Goal: Information Seeking & Learning: Learn about a topic

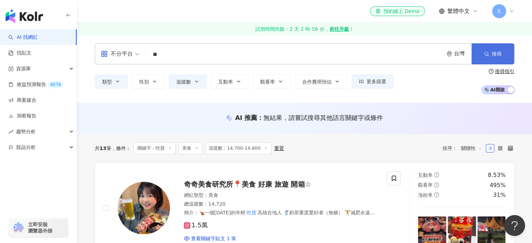
click at [487, 57] on span "button" at bounding box center [486, 54] width 5 height 6
click at [236, 149] on span "追蹤數：14,700-14,800" at bounding box center [238, 148] width 66 height 12
click at [180, 79] on span "追蹤數" at bounding box center [183, 82] width 15 height 6
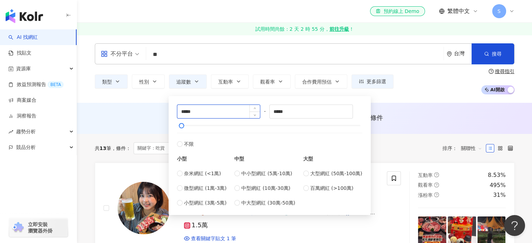
click at [187, 112] on input "*****" at bounding box center [218, 111] width 83 height 13
type input "*****"
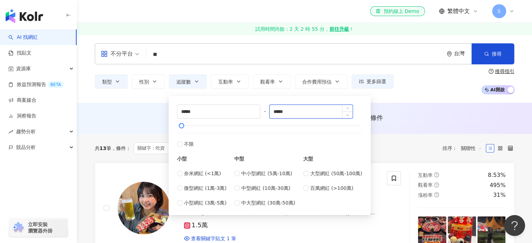
click at [283, 115] on input "*****" at bounding box center [311, 111] width 83 height 13
type input "*****"
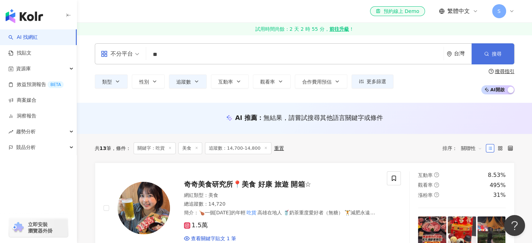
click at [492, 54] on span "搜尋" at bounding box center [497, 54] width 10 height 6
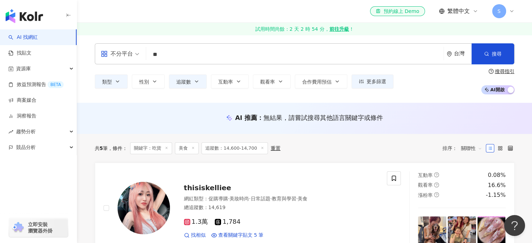
click at [233, 148] on span "追蹤數：14,600-14,700" at bounding box center [234, 148] width 66 height 12
click at [196, 83] on icon "button" at bounding box center [197, 82] width 6 height 6
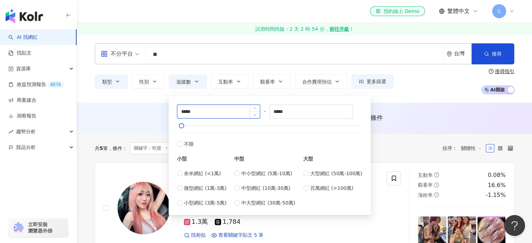
click at [188, 112] on input "*****" at bounding box center [218, 111] width 83 height 13
type input "*****"
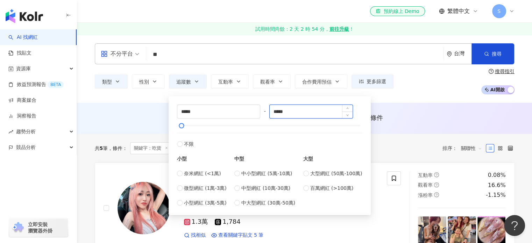
click at [284, 113] on input "*****" at bounding box center [311, 111] width 83 height 13
type input "*****"
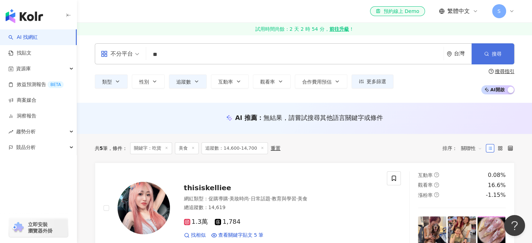
click at [507, 49] on button "搜尋" at bounding box center [492, 53] width 43 height 21
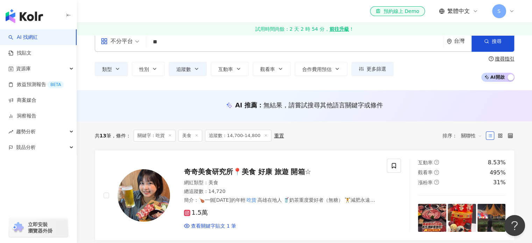
scroll to position [35, 0]
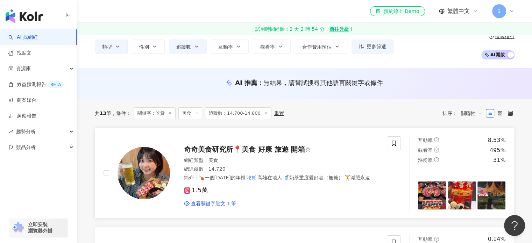
click at [263, 145] on span "奇奇美食研究所📍美食 好康 旅遊 開箱☆" at bounding box center [247, 149] width 127 height 8
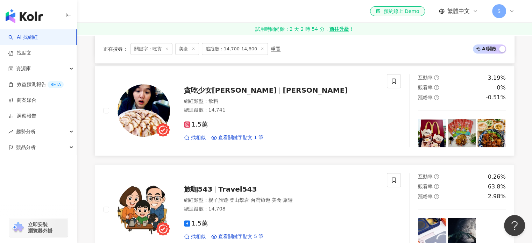
scroll to position [595, 0]
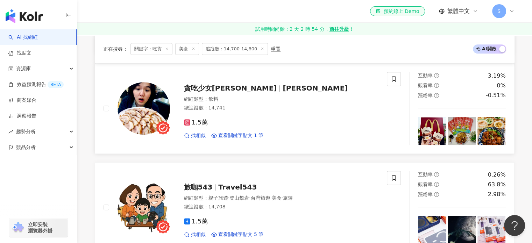
click at [210, 88] on span "貪吃少女寧寧" at bounding box center [230, 88] width 93 height 8
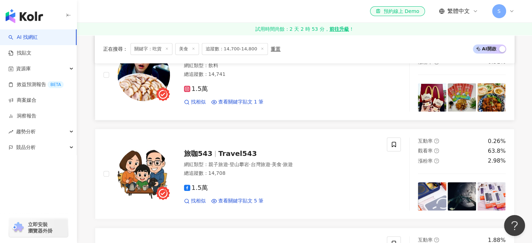
scroll to position [665, 0]
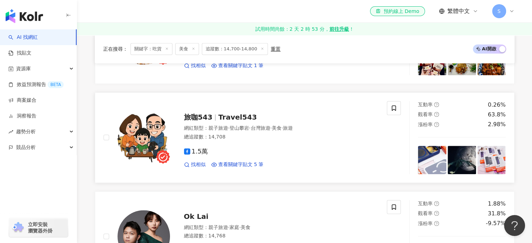
click at [207, 117] on span "旅咖543" at bounding box center [198, 117] width 29 height 8
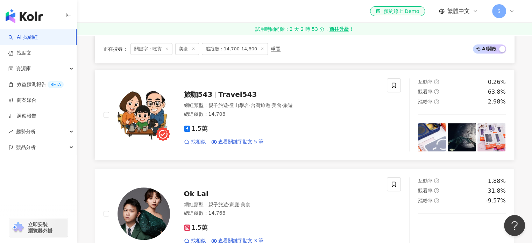
scroll to position [735, 0]
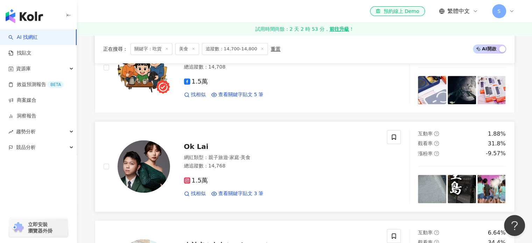
click at [197, 143] on span "Ok Lai" at bounding box center [196, 146] width 24 height 8
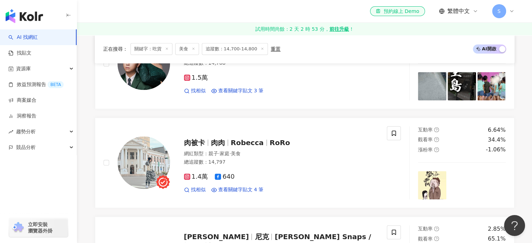
scroll to position [874, 0]
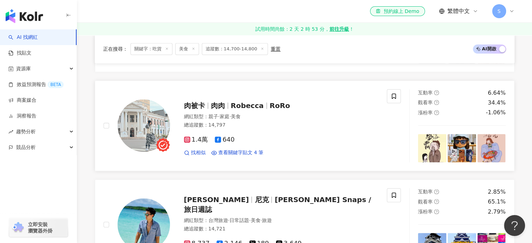
click at [205, 108] on span "肉被卡" at bounding box center [197, 105] width 27 height 8
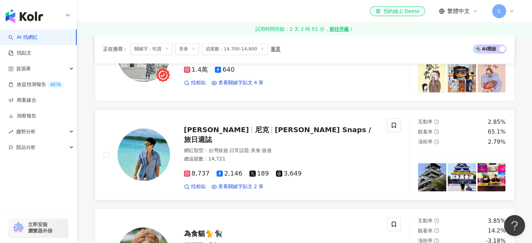
scroll to position [979, 0]
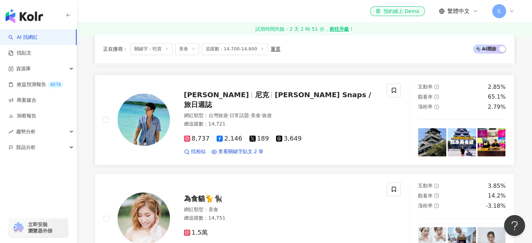
click at [255, 99] on span "尼克" at bounding box center [262, 95] width 14 height 8
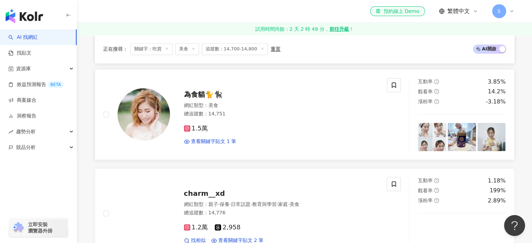
scroll to position [1084, 0]
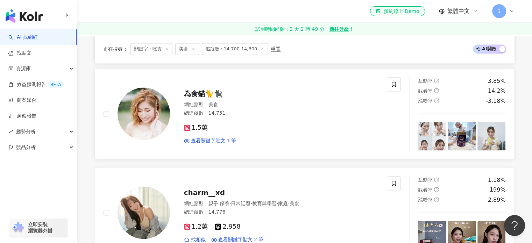
click at [196, 95] on span "為食貓🐈🐈‍⬛" at bounding box center [203, 94] width 38 height 8
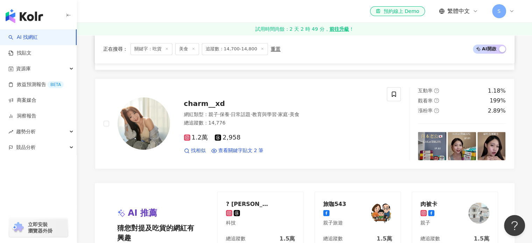
scroll to position [1189, 0]
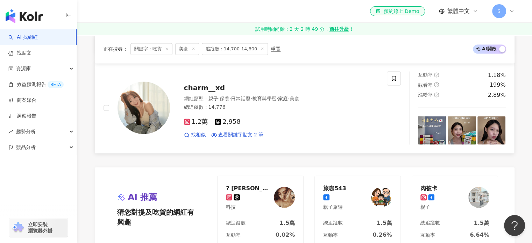
click at [200, 90] on span "charm__xd" at bounding box center [204, 88] width 41 height 8
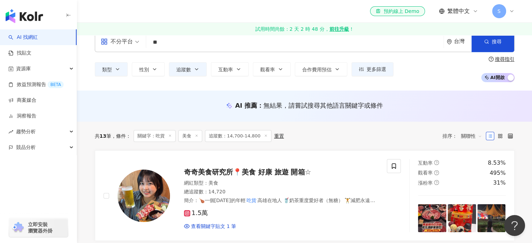
scroll to position [0, 0]
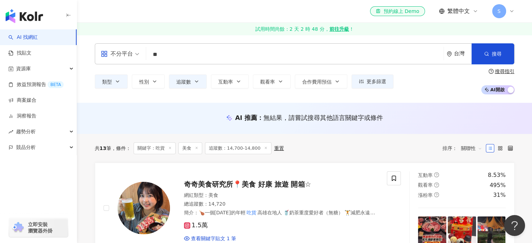
click at [235, 148] on span "追蹤數：14,700-14,800" at bounding box center [238, 148] width 66 height 12
click at [236, 149] on span "追蹤數：14,700-14,800" at bounding box center [238, 148] width 66 height 12
click at [186, 83] on span "追蹤數" at bounding box center [183, 82] width 15 height 6
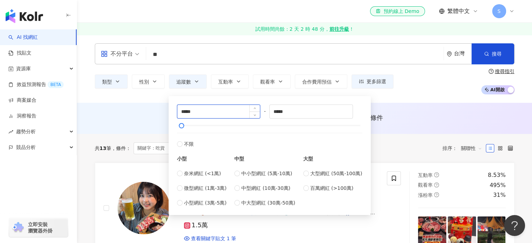
click at [189, 113] on input "*****" at bounding box center [218, 111] width 83 height 13
type input "*****"
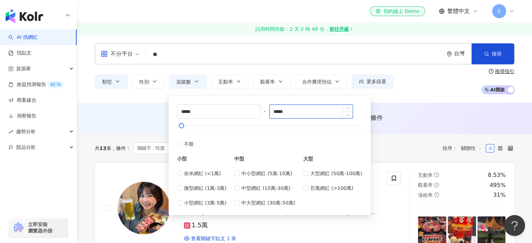
click at [283, 109] on input "*****" at bounding box center [311, 111] width 83 height 13
type input "*****"
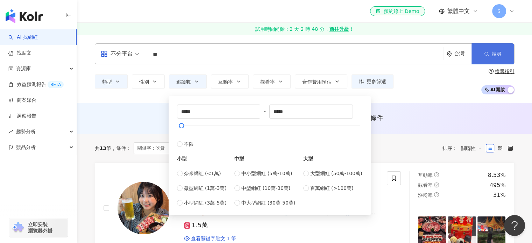
click at [503, 60] on button "搜尋" at bounding box center [492, 53] width 43 height 21
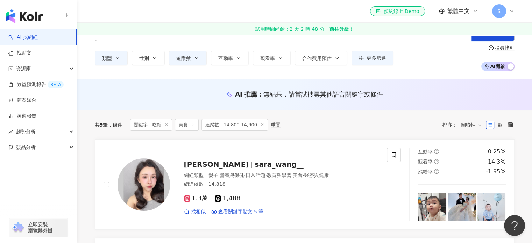
scroll to position [70, 0]
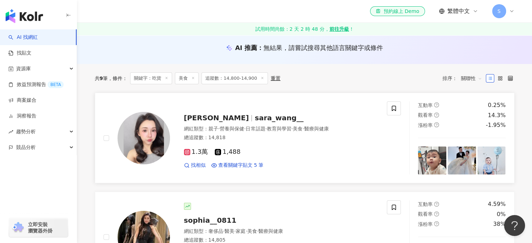
click at [255, 115] on span "sara_wang__" at bounding box center [279, 118] width 49 height 8
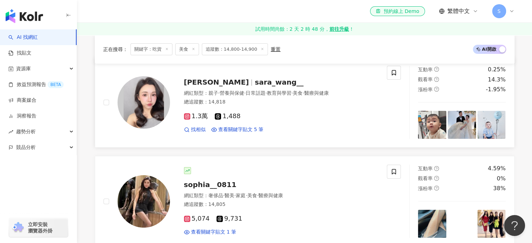
scroll to position [175, 0]
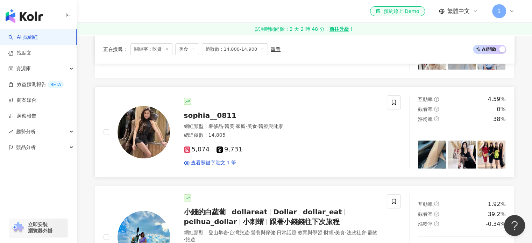
click at [199, 118] on span "sophia__0811" at bounding box center [210, 115] width 52 height 8
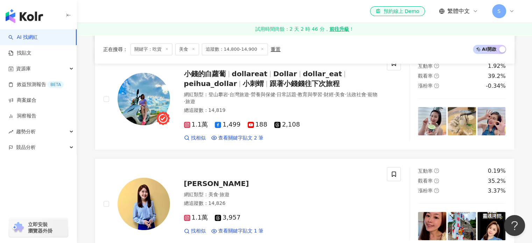
scroll to position [315, 0]
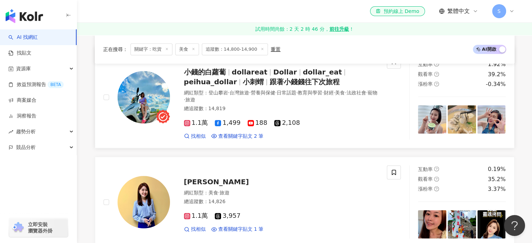
click at [218, 74] on span "小錢的白蘿蔔" at bounding box center [205, 72] width 42 height 8
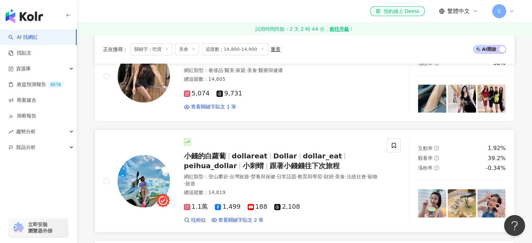
scroll to position [210, 0]
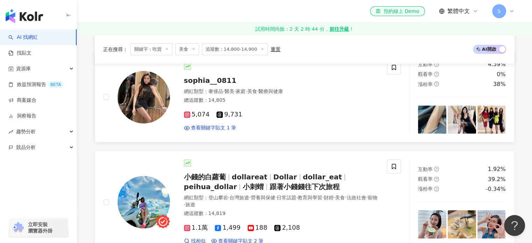
click at [195, 77] on span "sophia__0811" at bounding box center [210, 80] width 52 height 8
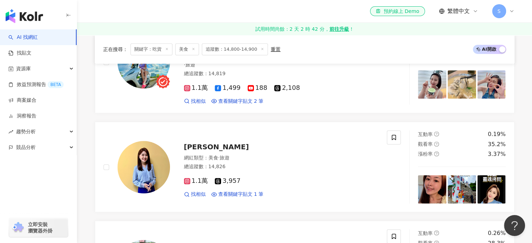
scroll to position [385, 0]
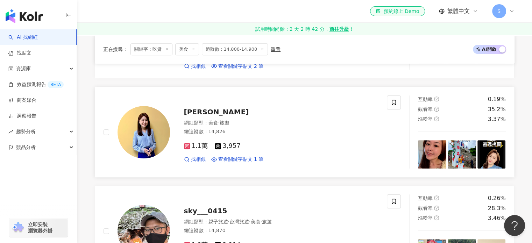
click at [200, 116] on div "朱淑君Lydia 網紅類型 ： 美食 · 旅遊 總追蹤數 ： 14,826 1.1萬 3,957 找相似 查看關鍵字貼文 1 筆" at bounding box center [274, 131] width 209 height 61
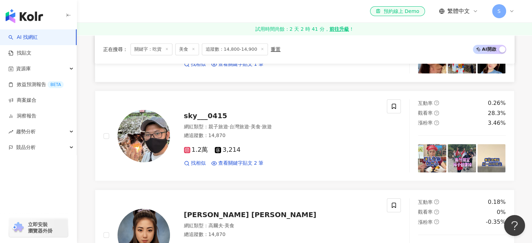
scroll to position [490, 0]
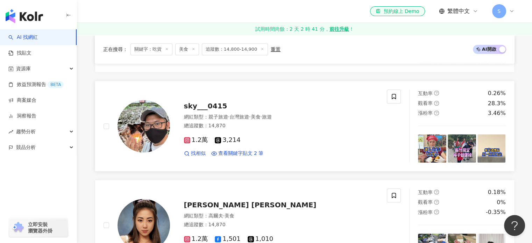
click at [215, 108] on span "sky___0415" at bounding box center [205, 106] width 43 height 8
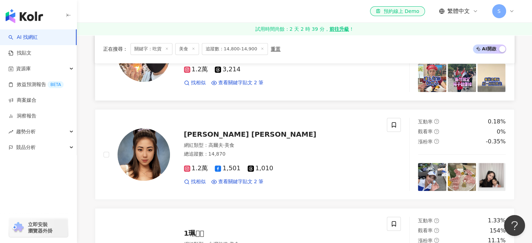
scroll to position [595, 0]
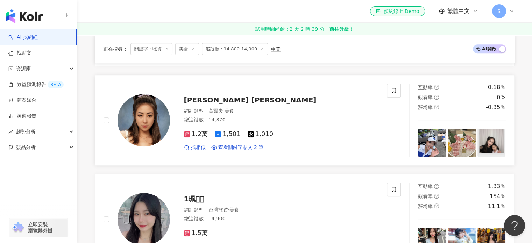
click at [208, 102] on span "[PERSON_NAME] [PERSON_NAME]" at bounding box center [250, 100] width 133 height 8
click at [197, 100] on span "[PERSON_NAME] [PERSON_NAME]" at bounding box center [250, 100] width 133 height 8
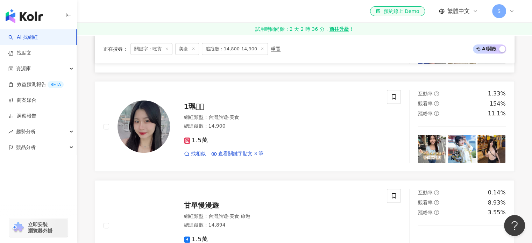
scroll to position [700, 0]
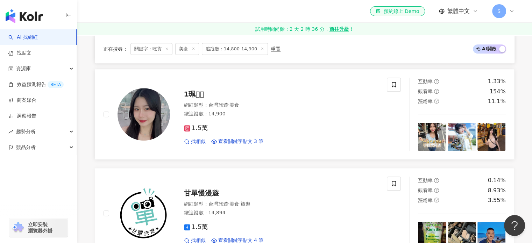
click at [192, 93] on span "1珮𓅿𓅹" at bounding box center [194, 94] width 20 height 8
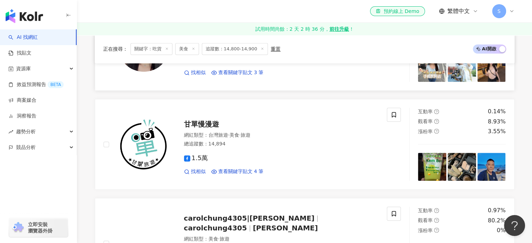
scroll to position [769, 0]
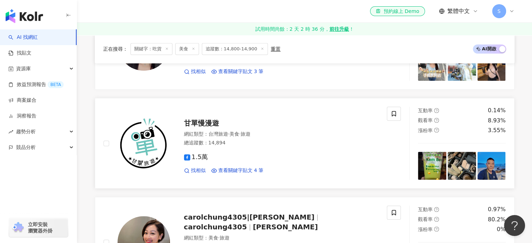
click at [207, 125] on span "甘單慢漫遊" at bounding box center [201, 123] width 35 height 8
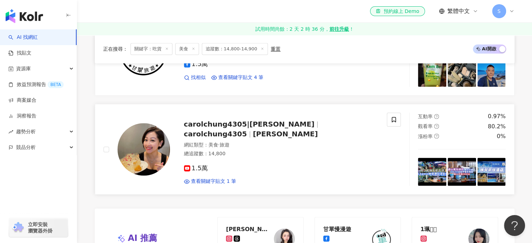
scroll to position [874, 0]
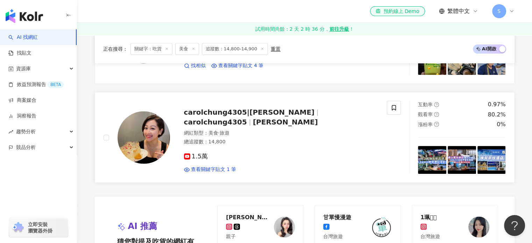
click at [203, 116] on span "carolchung4305|嘉露" at bounding box center [249, 112] width 131 height 8
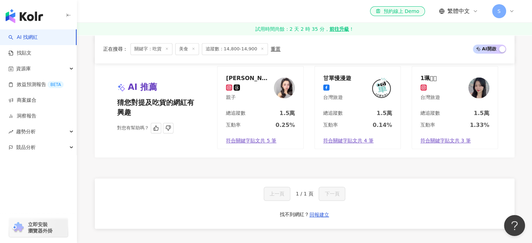
scroll to position [1014, 0]
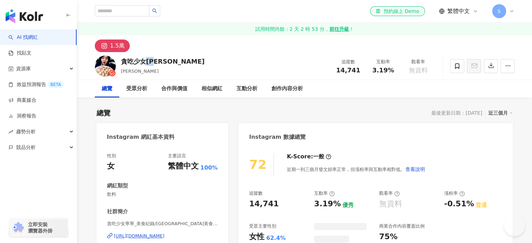
drag, startPoint x: 145, startPoint y: 65, endPoint x: 120, endPoint y: 63, distance: 24.5
click at [120, 63] on div "貪吃少女寧寧 寧寧 追蹤數 14,741 互動率 3.19% 觀看率 無資料" at bounding box center [305, 66] width 448 height 28
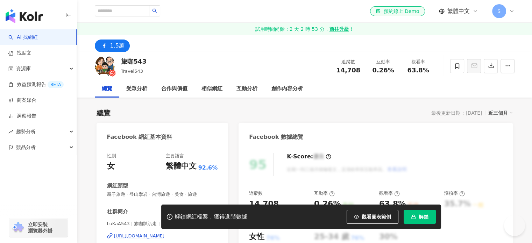
drag, startPoint x: 145, startPoint y: 60, endPoint x: 122, endPoint y: 61, distance: 23.1
click at [122, 61] on div "旅咖543 Travel543 追蹤數 14,708 互動率 0.26% 觀看率 63.8%" at bounding box center [305, 66] width 448 height 28
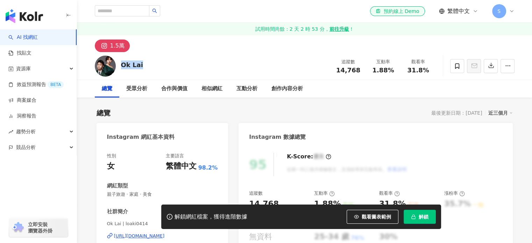
drag, startPoint x: 126, startPoint y: 66, endPoint x: 121, endPoint y: 66, distance: 4.3
click at [121, 66] on div "Ok Lai 追蹤數 14,768 互動率 1.88% 觀看率 31.8%" at bounding box center [305, 66] width 448 height 28
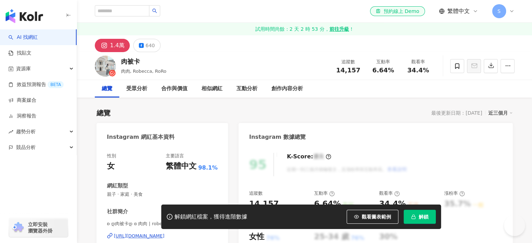
click at [121, 61] on div "肉被卡" at bounding box center [143, 61] width 45 height 9
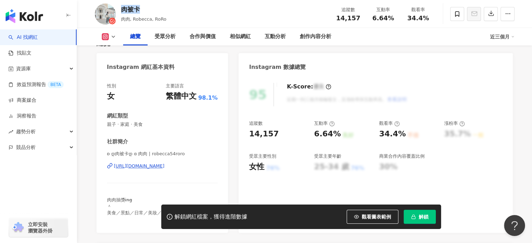
click at [142, 165] on div "https://www.instagram.com/robecca54roro/" at bounding box center [139, 166] width 51 height 6
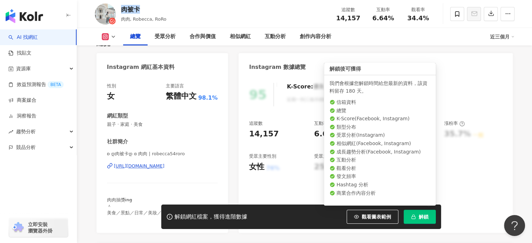
click at [413, 217] on rect "button" at bounding box center [413, 218] width 4 height 2
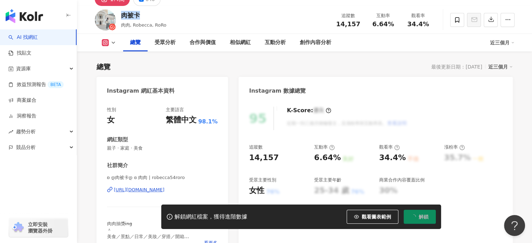
scroll to position [0, 0]
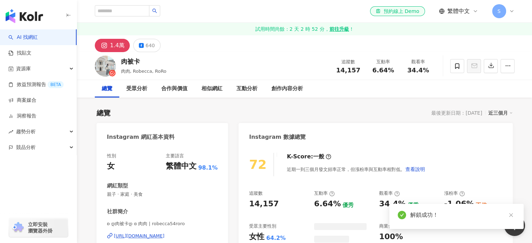
click at [143, 45] on icon at bounding box center [141, 45] width 5 height 5
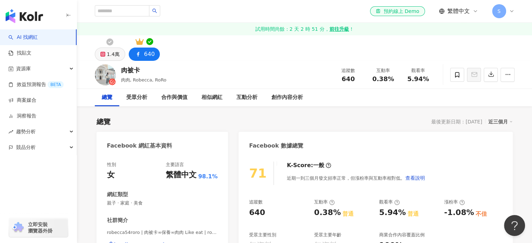
click at [109, 42] on icon at bounding box center [109, 41] width 7 height 7
click at [113, 51] on div "1.4萬" at bounding box center [113, 54] width 13 height 10
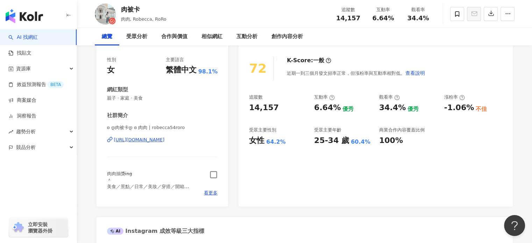
click at [215, 176] on icon "button" at bounding box center [214, 175] width 8 height 8
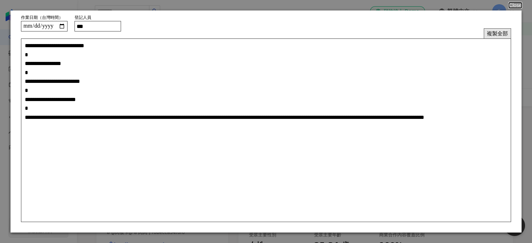
click at [495, 33] on button "複製全部" at bounding box center [497, 33] width 27 height 10
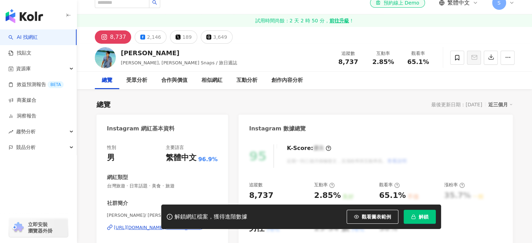
scroll to position [35, 0]
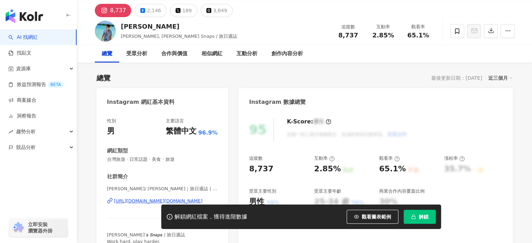
drag, startPoint x: 131, startPoint y: 28, endPoint x: 122, endPoint y: 27, distance: 9.2
click at [122, 27] on div "Nick" at bounding box center [179, 26] width 116 height 9
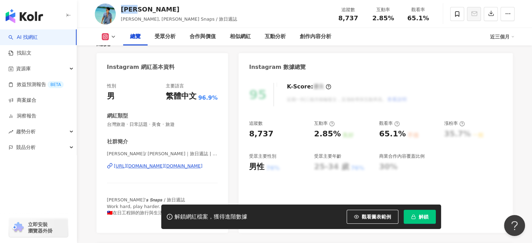
click at [172, 164] on div "https://www.instagram.com/nicksnaps.jp/" at bounding box center [158, 166] width 88 height 6
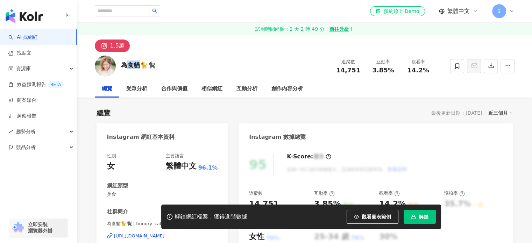
drag, startPoint x: 126, startPoint y: 65, endPoint x: 120, endPoint y: 65, distance: 5.6
click at [120, 65] on div "為食貓🐈🐈‍⬛ 追蹤數 14,751 互動率 3.85% 觀看率 14.2%" at bounding box center [305, 66] width 448 height 28
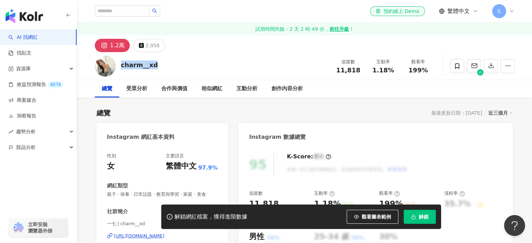
drag, startPoint x: 156, startPoint y: 65, endPoint x: 120, endPoint y: 65, distance: 36.0
click at [120, 65] on div "charm__xd 追蹤數 11,818 互動率 1.18% 觀看率 199%" at bounding box center [305, 66] width 448 height 28
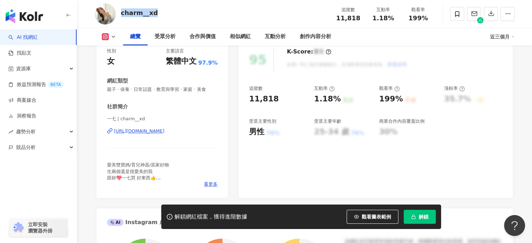
click at [157, 130] on div "https://www.instagram.com/charm__xd/" at bounding box center [139, 131] width 51 height 6
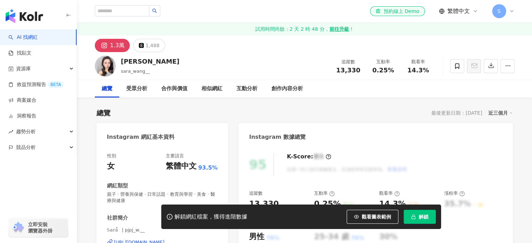
click at [121, 63] on div "[PERSON_NAME]" at bounding box center [150, 61] width 58 height 9
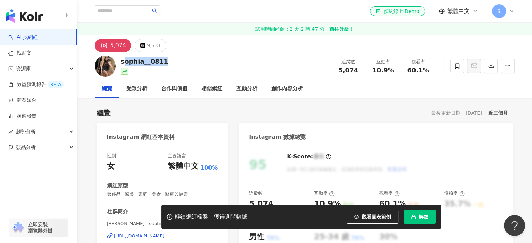
drag, startPoint x: 165, startPoint y: 60, endPoint x: 121, endPoint y: 62, distance: 43.7
click at [121, 62] on div "sophia__0811 追蹤數 5,074 互動率 10.9% 觀看率 60.1%" at bounding box center [305, 66] width 448 height 28
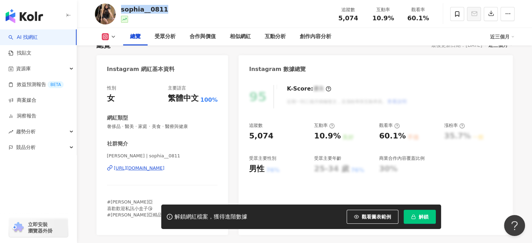
scroll to position [70, 0]
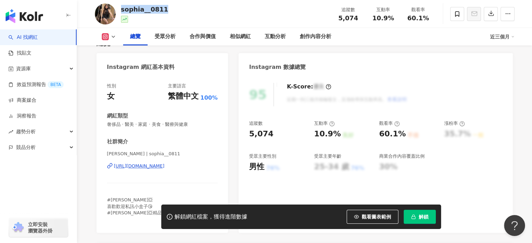
click at [165, 163] on div "[URL][DOMAIN_NAME]" at bounding box center [139, 166] width 51 height 6
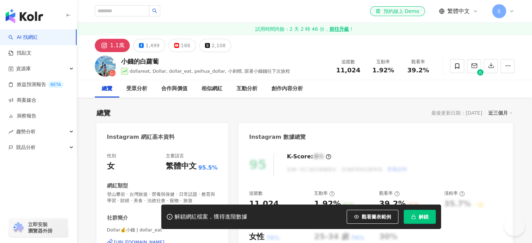
click at [121, 63] on div "小錢的白蘿蔔" at bounding box center [205, 61] width 169 height 9
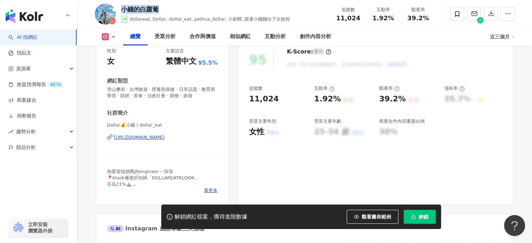
click at [157, 137] on div "https://www.instagram.com/dollar_eat/" at bounding box center [139, 137] width 51 height 6
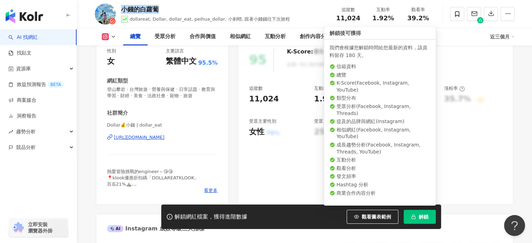
click at [420, 216] on span "解鎖" at bounding box center [424, 217] width 10 height 6
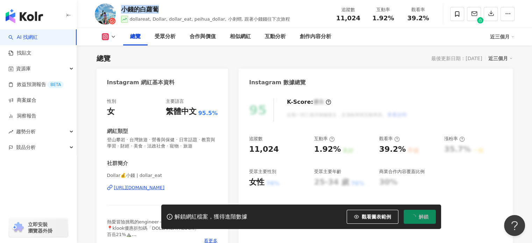
scroll to position [0, 0]
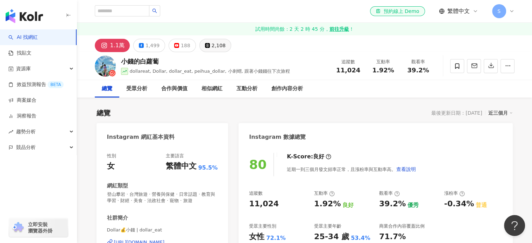
click at [215, 47] on div "2,108" at bounding box center [219, 46] width 14 height 10
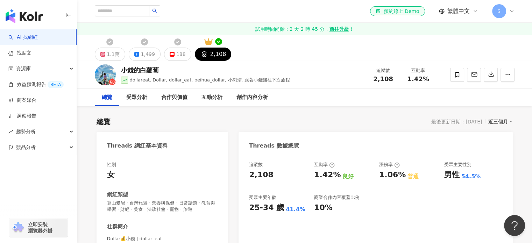
click at [178, 48] on button "188" at bounding box center [177, 54] width 27 height 13
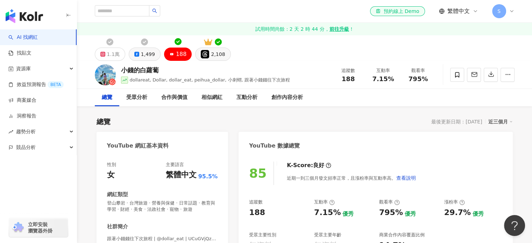
click at [149, 52] on div "1,499" at bounding box center [148, 54] width 14 height 10
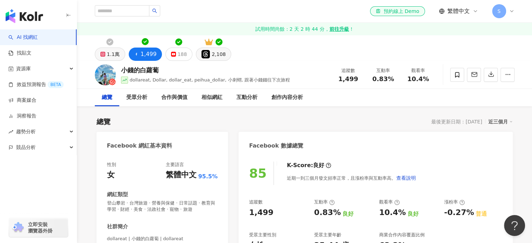
click at [114, 55] on div "1.1萬" at bounding box center [113, 54] width 13 height 10
click at [213, 147] on div "Facebook 網紅基本資料" at bounding box center [163, 143] width 132 height 23
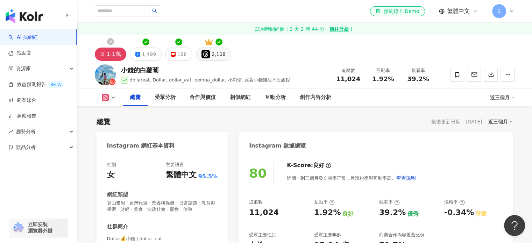
scroll to position [140, 0]
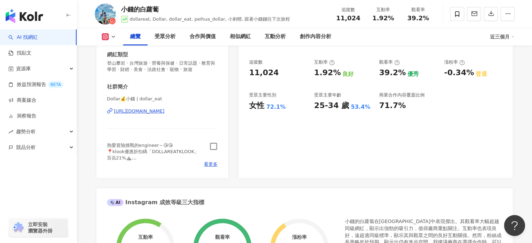
click at [214, 148] on icon "button" at bounding box center [214, 146] width 8 height 8
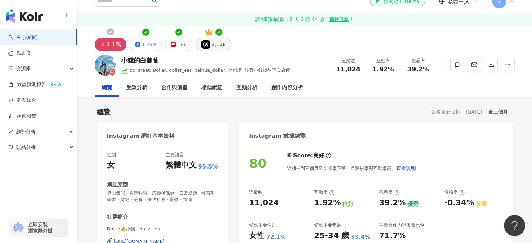
scroll to position [0, 0]
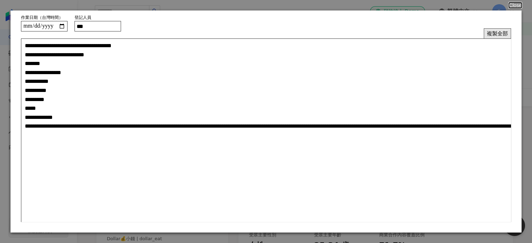
click at [497, 36] on button "複製全部" at bounding box center [497, 33] width 27 height 10
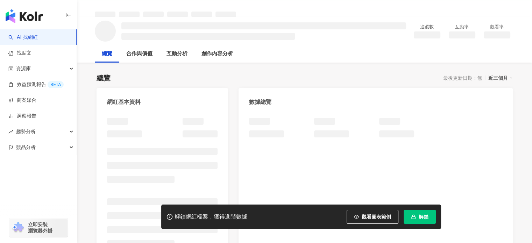
scroll to position [70, 0]
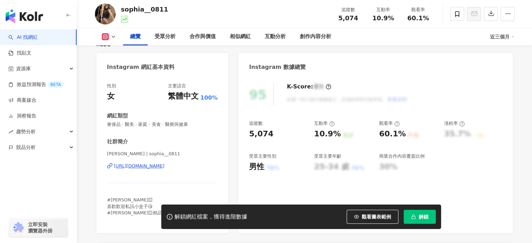
click at [424, 219] on span "解鎖" at bounding box center [424, 217] width 10 height 6
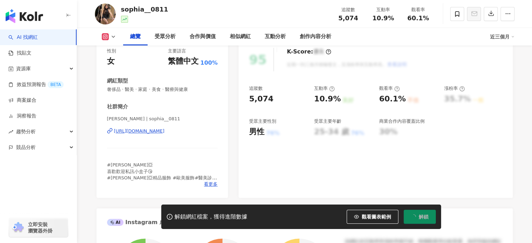
click at [165, 130] on div "https://www.instagram.com/sophia__0811/" at bounding box center [139, 131] width 51 height 6
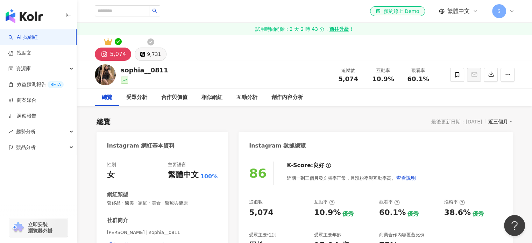
click at [156, 54] on div "9,731" at bounding box center [154, 54] width 14 height 10
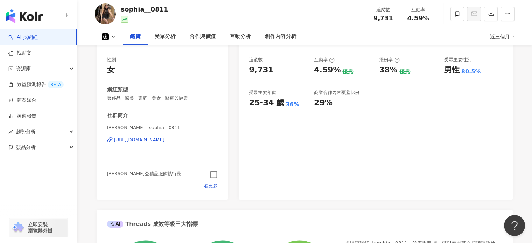
scroll to position [175, 0]
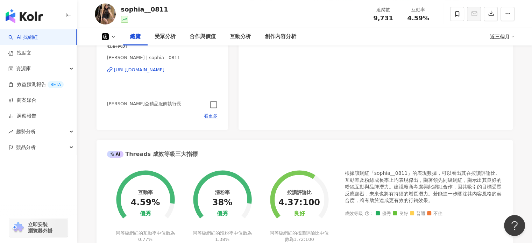
click at [213, 104] on icon "button" at bounding box center [214, 105] width 8 height 8
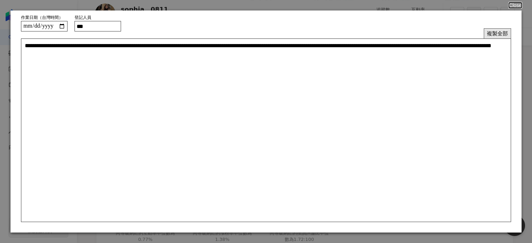
click at [494, 32] on button "複製全部" at bounding box center [497, 33] width 27 height 10
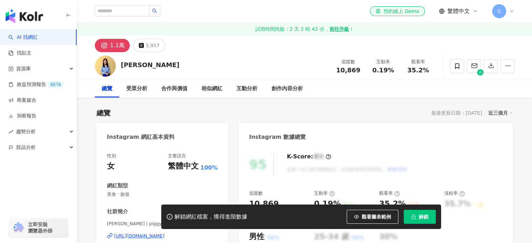
drag, startPoint x: 159, startPoint y: 67, endPoint x: 119, endPoint y: 66, distance: 39.5
click at [119, 66] on div "[PERSON_NAME] 追蹤數 10,869 互動率 0.19% 觀看率 35.2%" at bounding box center [305, 66] width 448 height 28
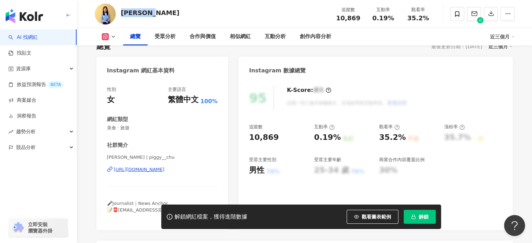
scroll to position [105, 0]
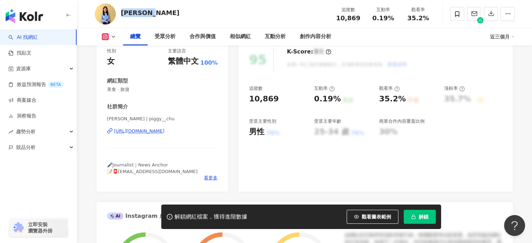
click at [152, 130] on div "[URL][DOMAIN_NAME]" at bounding box center [139, 131] width 51 height 6
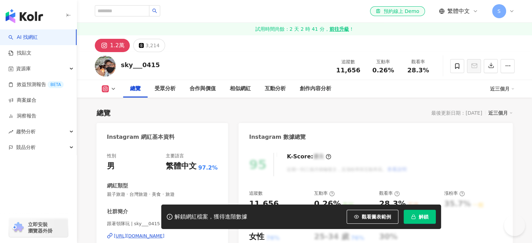
scroll to position [105, 0]
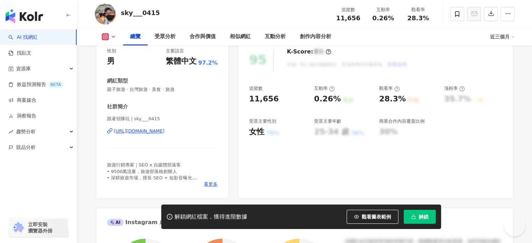
click at [153, 133] on div "[URL][DOMAIN_NAME]" at bounding box center [139, 131] width 51 height 6
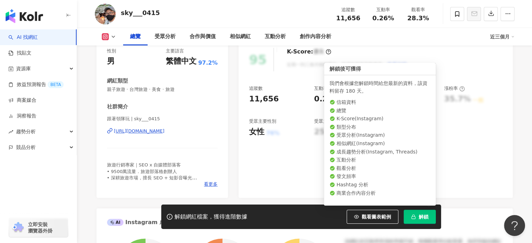
click at [426, 218] on span "解鎖" at bounding box center [424, 217] width 10 height 6
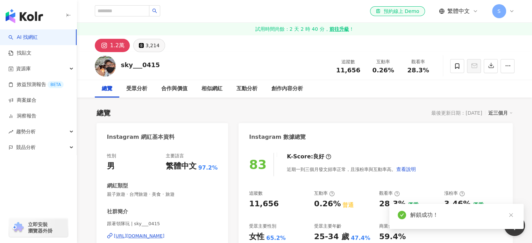
click at [146, 43] on div "3,214" at bounding box center [153, 46] width 14 height 10
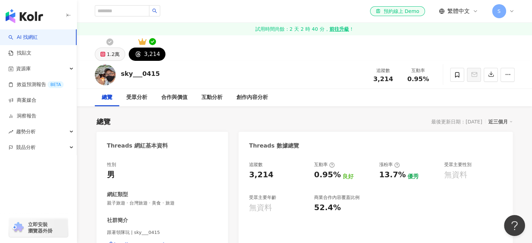
click at [111, 52] on div "1.2萬" at bounding box center [113, 54] width 13 height 10
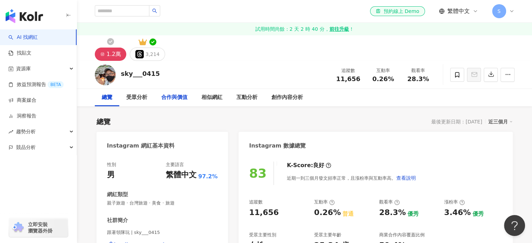
scroll to position [105, 0]
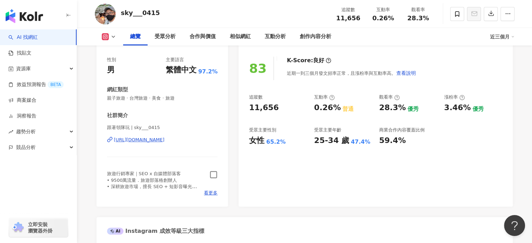
click at [213, 173] on icon "button" at bounding box center [214, 175] width 8 height 8
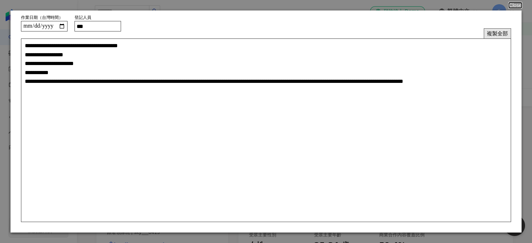
click at [496, 33] on button "複製全部" at bounding box center [497, 33] width 27 height 10
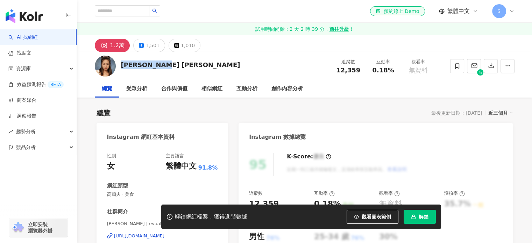
drag, startPoint x: 166, startPoint y: 64, endPoint x: 121, endPoint y: 65, distance: 45.1
click at [121, 65] on div "[PERSON_NAME] [PERSON_NAME] 追蹤數 12,359 互動率 0.18% 觀看率 無資料" at bounding box center [305, 66] width 448 height 28
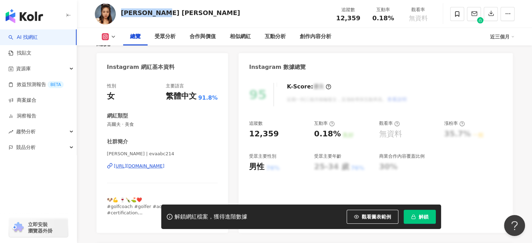
click at [140, 164] on div "[URL][DOMAIN_NAME]" at bounding box center [139, 166] width 51 height 6
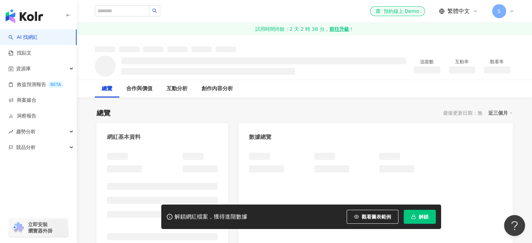
click at [427, 213] on button "解鎖" at bounding box center [420, 217] width 32 height 14
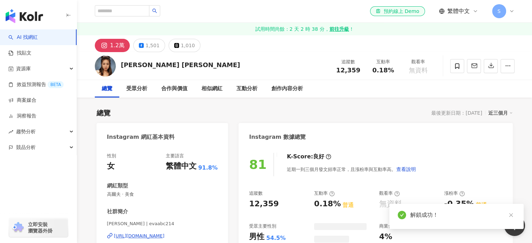
click at [186, 45] on div "1,010" at bounding box center [188, 46] width 14 height 10
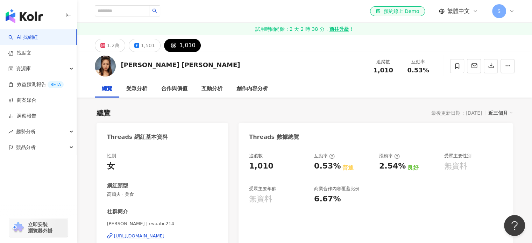
click at [146, 45] on div "1,501" at bounding box center [148, 46] width 14 height 10
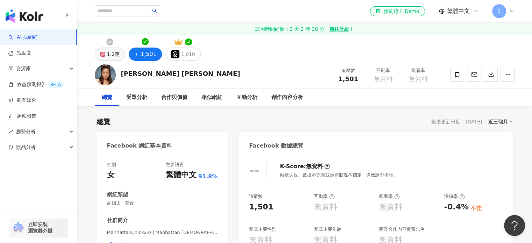
click at [111, 55] on div "1.2萬" at bounding box center [113, 54] width 13 height 10
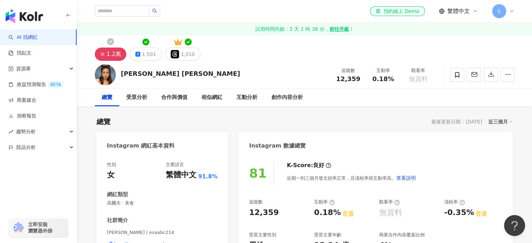
scroll to position [105, 0]
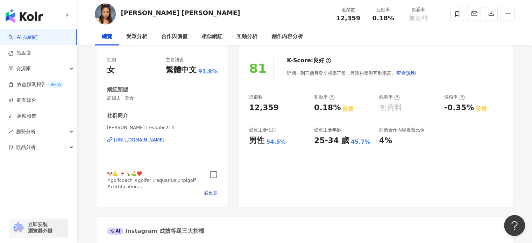
click at [214, 175] on icon "button" at bounding box center [214, 175] width 8 height 8
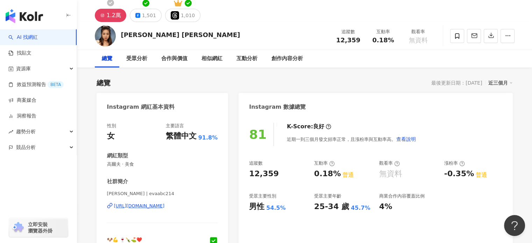
scroll to position [0, 0]
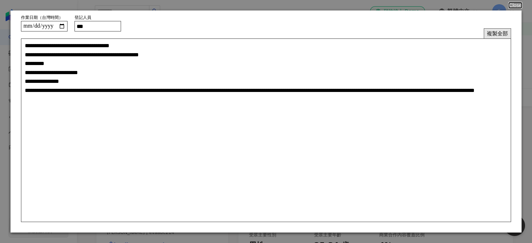
click at [504, 34] on button "複製全部" at bounding box center [497, 33] width 27 height 10
click at [513, 6] on button "Close" at bounding box center [514, 5] width 13 height 6
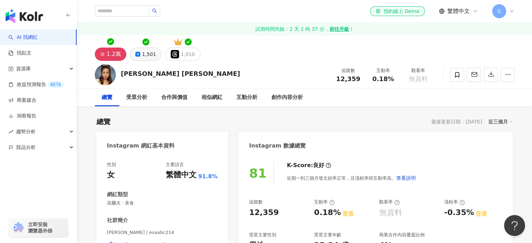
click at [148, 54] on div "1,501" at bounding box center [149, 54] width 14 height 10
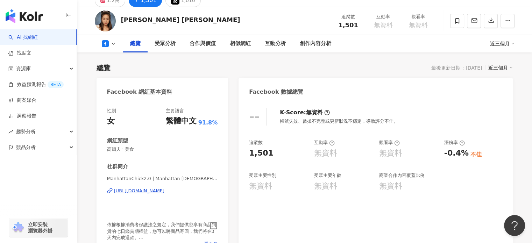
scroll to position [105, 0]
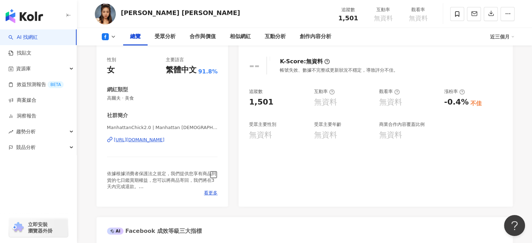
click at [162, 144] on div "ManhattanChick2.0 | Manhattan Chick | ManhattanChick2.0 https://www.facebook.co…" at bounding box center [162, 145] width 111 height 41
click at [161, 141] on div "https://www.facebook.com/490611131059598" at bounding box center [139, 140] width 51 height 6
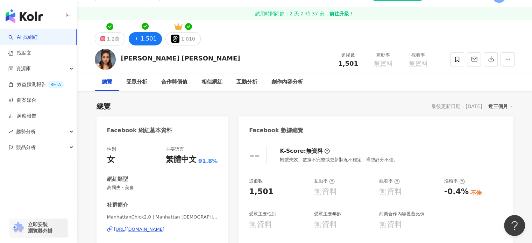
scroll to position [0, 0]
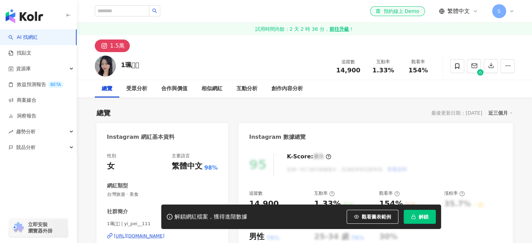
click at [119, 64] on div "1[PERSON_NAME]𓅿𓅹 追蹤數 14,900 互動率 1.33% 觀看率 154%" at bounding box center [305, 66] width 448 height 28
drag, startPoint x: 130, startPoint y: 64, endPoint x: 77, endPoint y: 27, distance: 64.8
click at [120, 64] on div "1珮𓅿𓅹 追蹤數 14,900 互動率 1.33% 觀看率 154%" at bounding box center [305, 66] width 448 height 28
copy div "1珮"
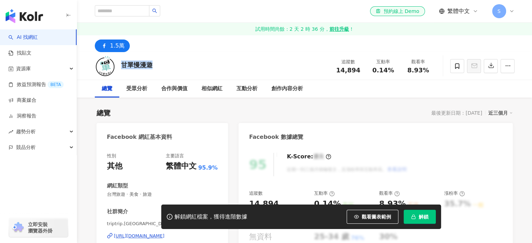
drag, startPoint x: 153, startPoint y: 67, endPoint x: 122, endPoint y: 66, distance: 30.4
click at [122, 66] on div "甘單慢漫遊 追蹤數 14,894 互動率 0.14% 觀看率 8.93%" at bounding box center [305, 66] width 448 height 28
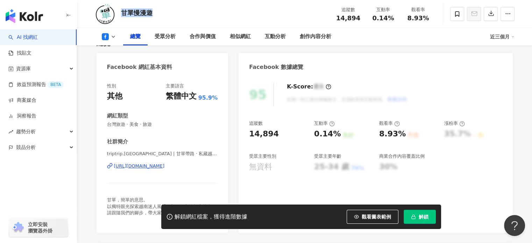
click at [142, 166] on div "https://www.facebook.com/205142979636695" at bounding box center [139, 166] width 51 height 6
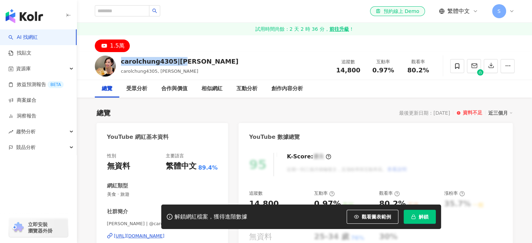
drag, startPoint x: 140, startPoint y: 62, endPoint x: 119, endPoint y: 61, distance: 20.7
click at [119, 61] on div "carolchung4305|嘉露 carolchung4305, 嘉露 追蹤數 14,800 互動率 0.97% 觀看率 80.2%" at bounding box center [305, 66] width 448 height 28
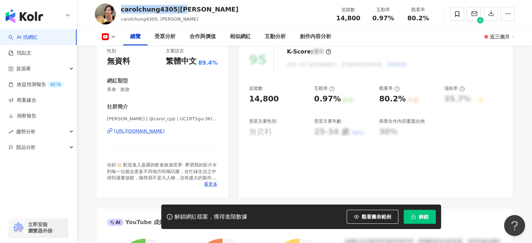
click at [165, 128] on div "[URL][DOMAIN_NAME]" at bounding box center [139, 131] width 51 height 6
